Goal: Navigation & Orientation: Find specific page/section

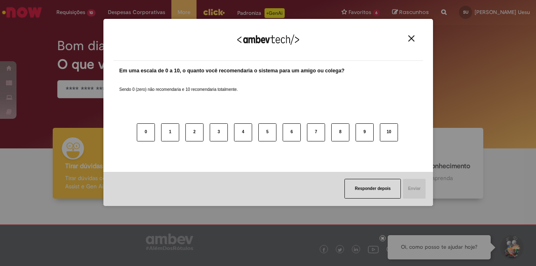
drag, startPoint x: 413, startPoint y: 40, endPoint x: 407, endPoint y: 39, distance: 6.2
click at [413, 40] on img "Close" at bounding box center [411, 38] width 6 height 6
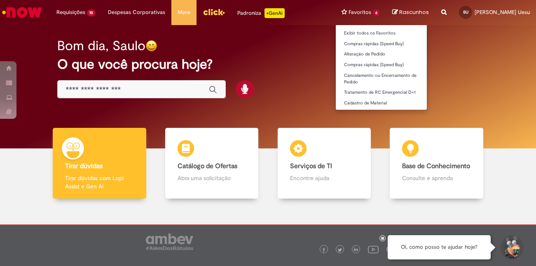
click at [369, 11] on li "Favoritos 6 Exibir todos os Favoritos Compras rápidas (Speed Buy) Alteração de …" at bounding box center [360, 12] width 51 height 25
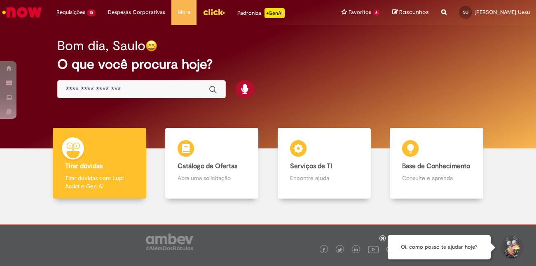
click at [20, 11] on img "Ir para a Homepage" at bounding box center [22, 12] width 42 height 16
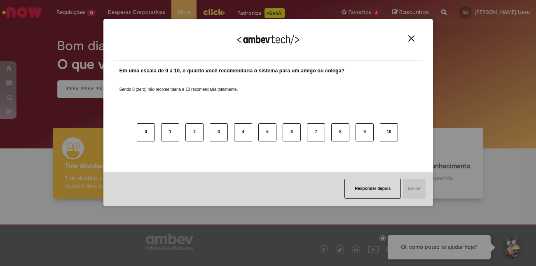
click at [413, 36] on img "Close" at bounding box center [411, 38] width 6 height 6
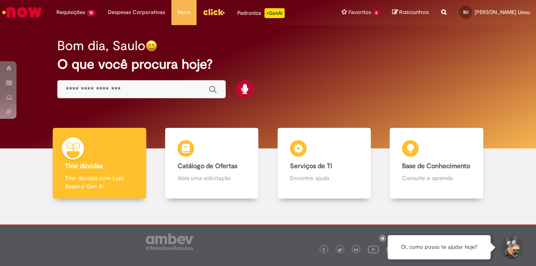
click at [39, 9] on img "Ir para a Homepage" at bounding box center [22, 12] width 42 height 16
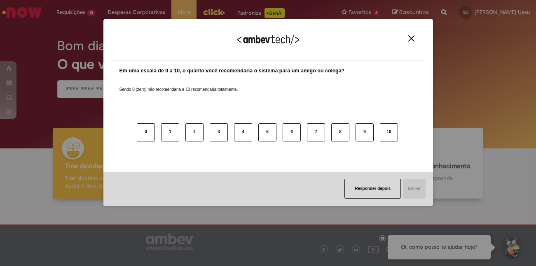
scroll to position [29, 0]
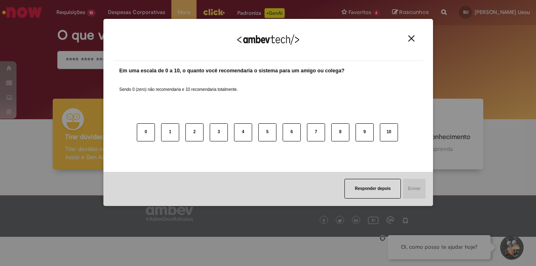
click at [408, 38] on img "Close" at bounding box center [411, 38] width 6 height 6
